Goal: Check status: Check status

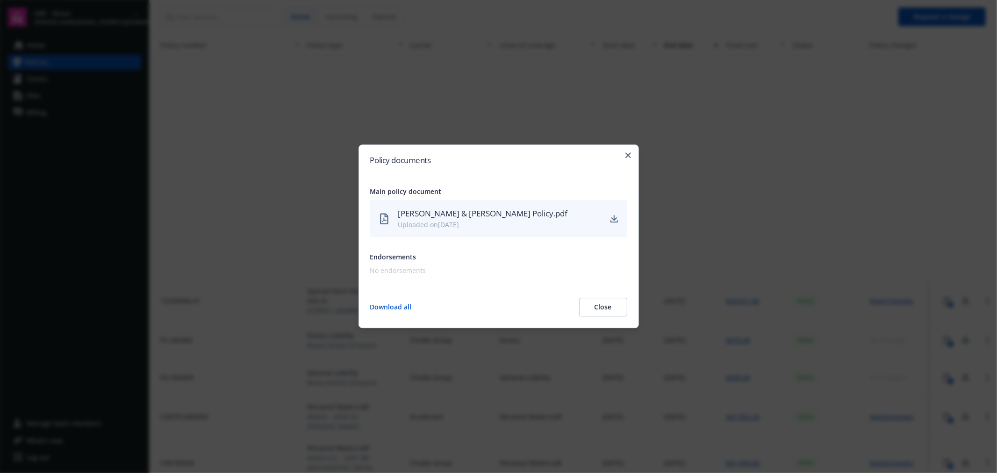
scroll to position [266, 0]
